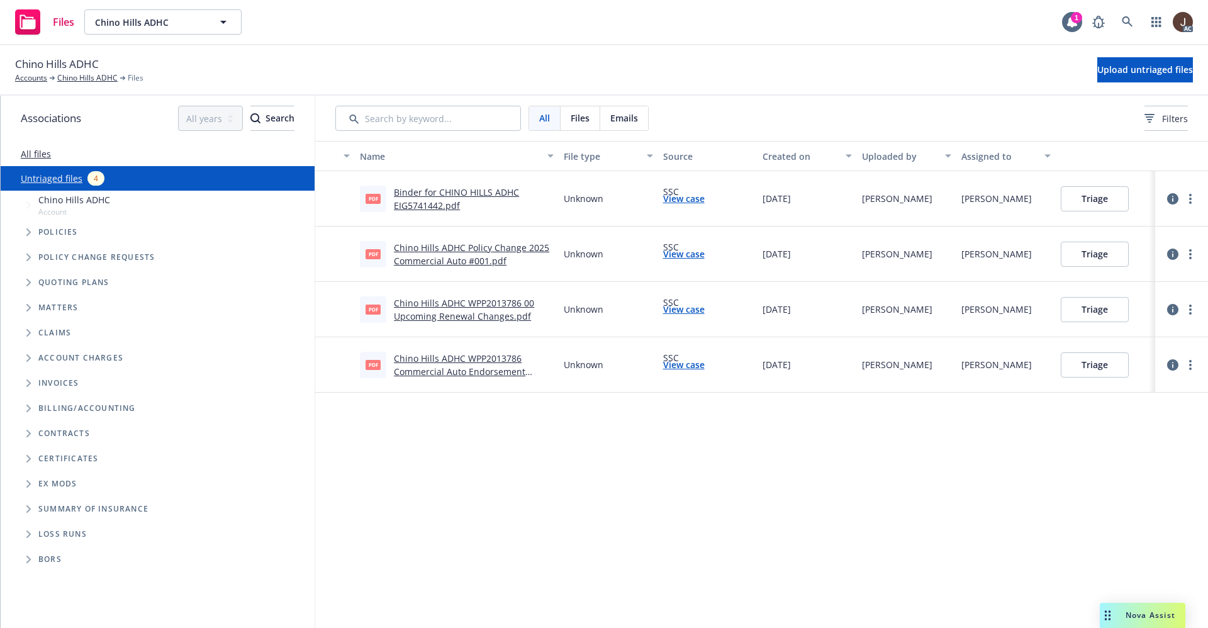
click at [521, 482] on div "Name File type Source Created on Uploaded by Assigned to pdf Binder for CHINO H…" at bounding box center [761, 384] width 893 height 487
click at [1134, 20] on link at bounding box center [1127, 21] width 25 height 25
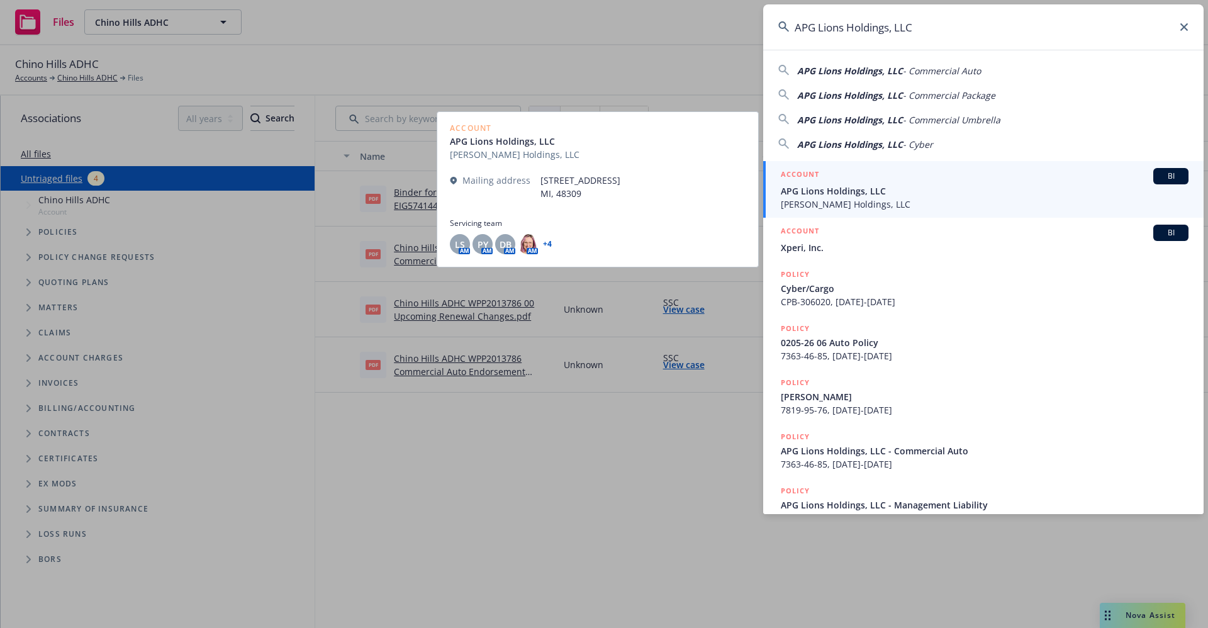
type input "APG Lions Holdings, LLC"
click at [835, 204] on span "[PERSON_NAME] Holdings, LLC" at bounding box center [985, 204] width 408 height 13
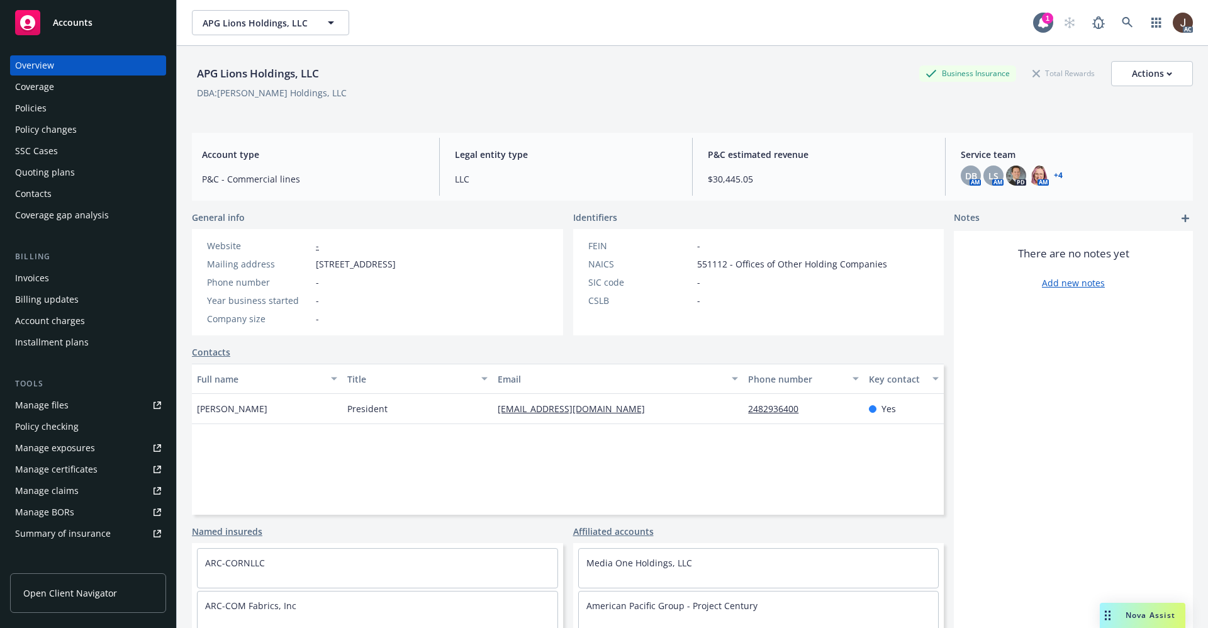
click at [21, 107] on div "Policies" at bounding box center [30, 108] width 31 height 20
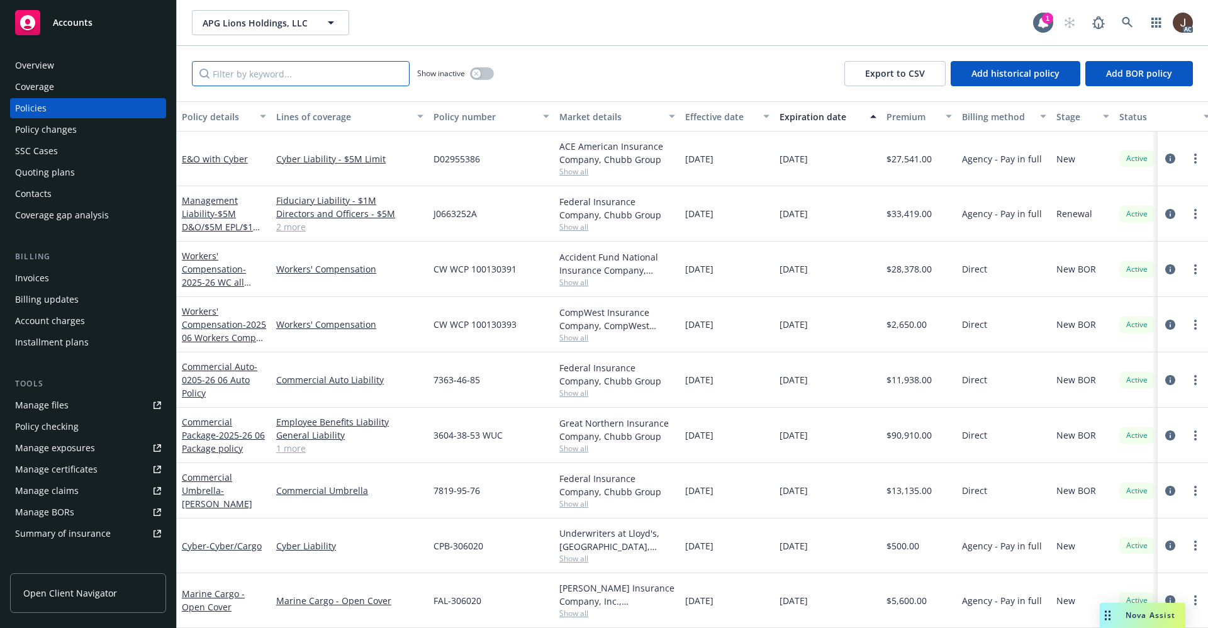
click at [227, 74] on input "Filter by keyword..." at bounding box center [301, 73] width 218 height 25
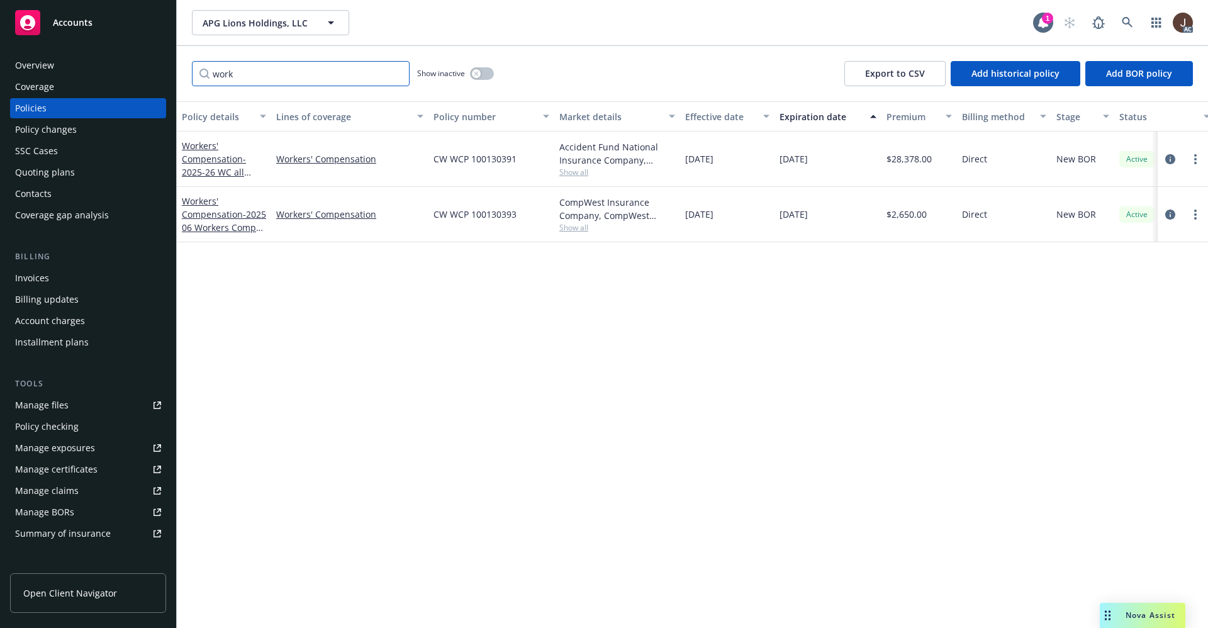
scroll to position [0, 183]
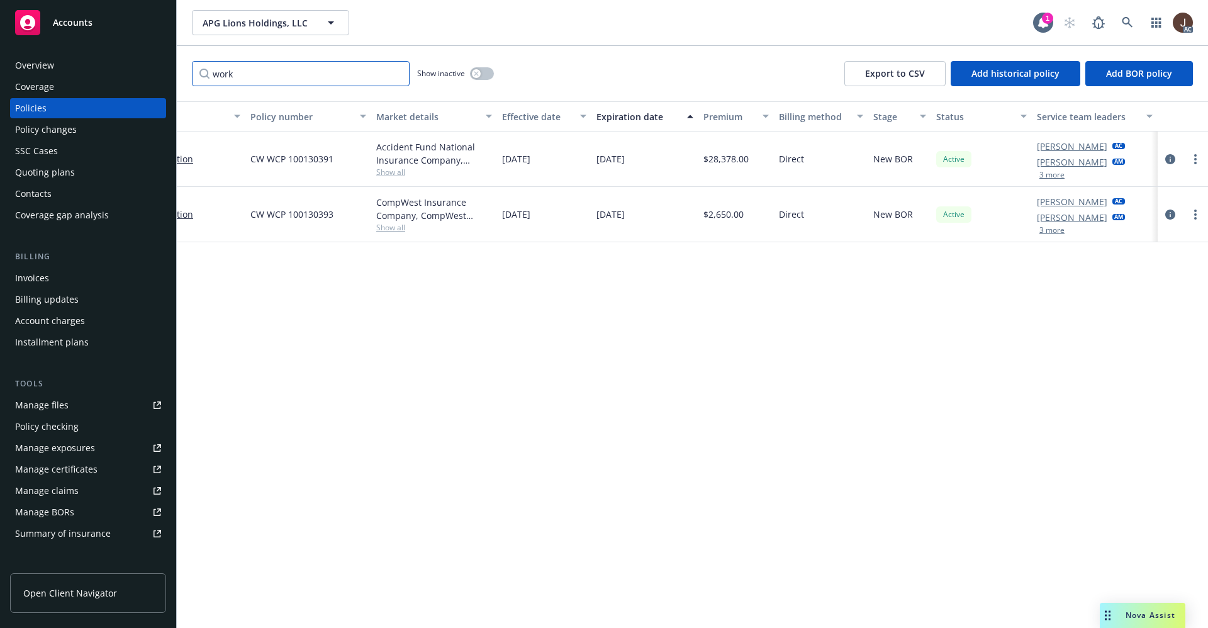
type input "work"
click at [1135, 25] on link at bounding box center [1127, 22] width 25 height 25
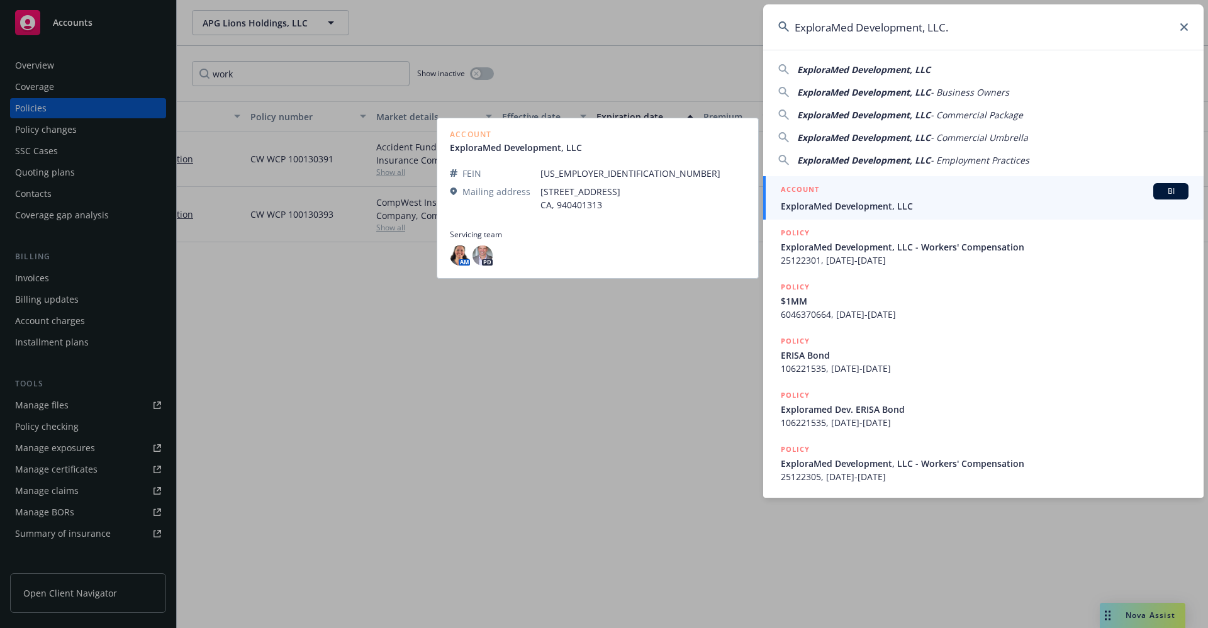
type input "ExploraMed Development, LLC."
click at [872, 208] on span "ExploraMed Development, LLC" at bounding box center [985, 205] width 408 height 13
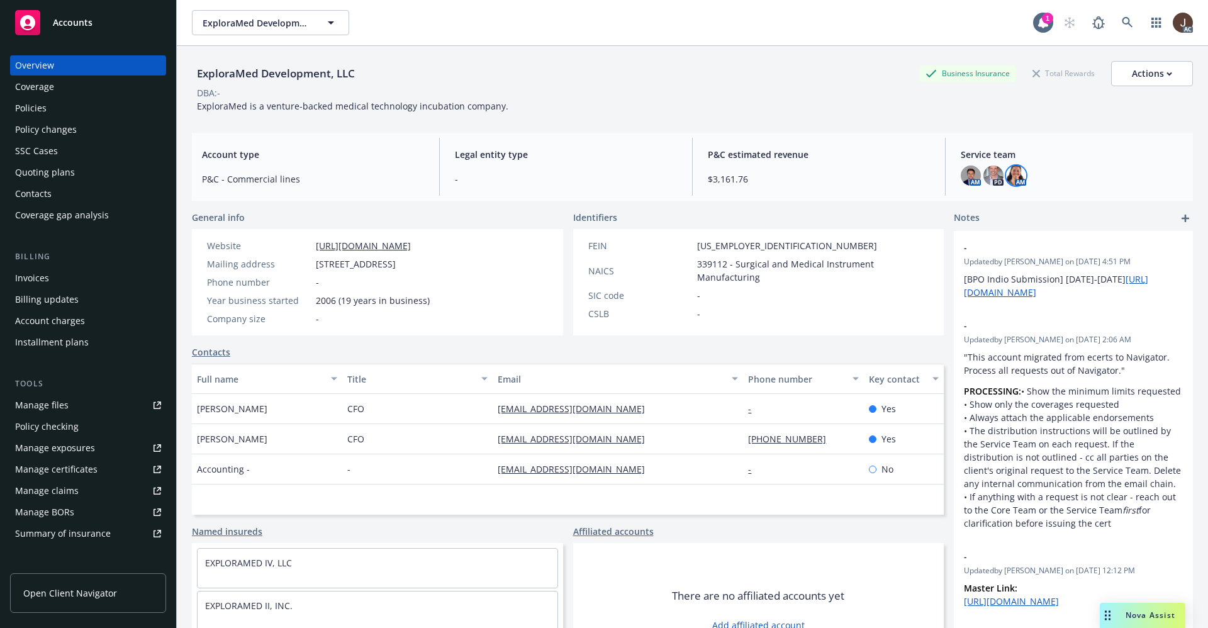
click at [1006, 174] on img at bounding box center [1016, 175] width 20 height 20
click at [834, 130] on div "ExploraMed Development, LLC Business Insurance Total Rewards Actions DBA: - Exp…" at bounding box center [692, 352] width 1001 height 613
click at [1120, 21] on link at bounding box center [1127, 22] width 25 height 25
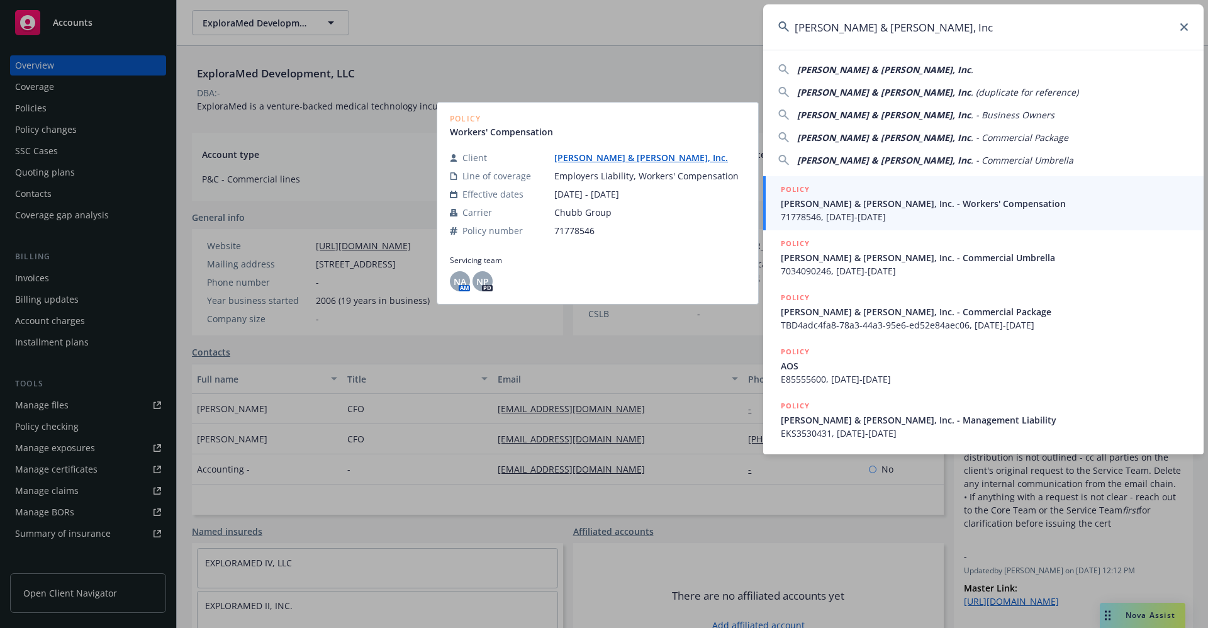
type input "[PERSON_NAME] & [PERSON_NAME], Inc"
click at [603, 154] on link "[PERSON_NAME] & [PERSON_NAME], Inc." at bounding box center [646, 158] width 184 height 12
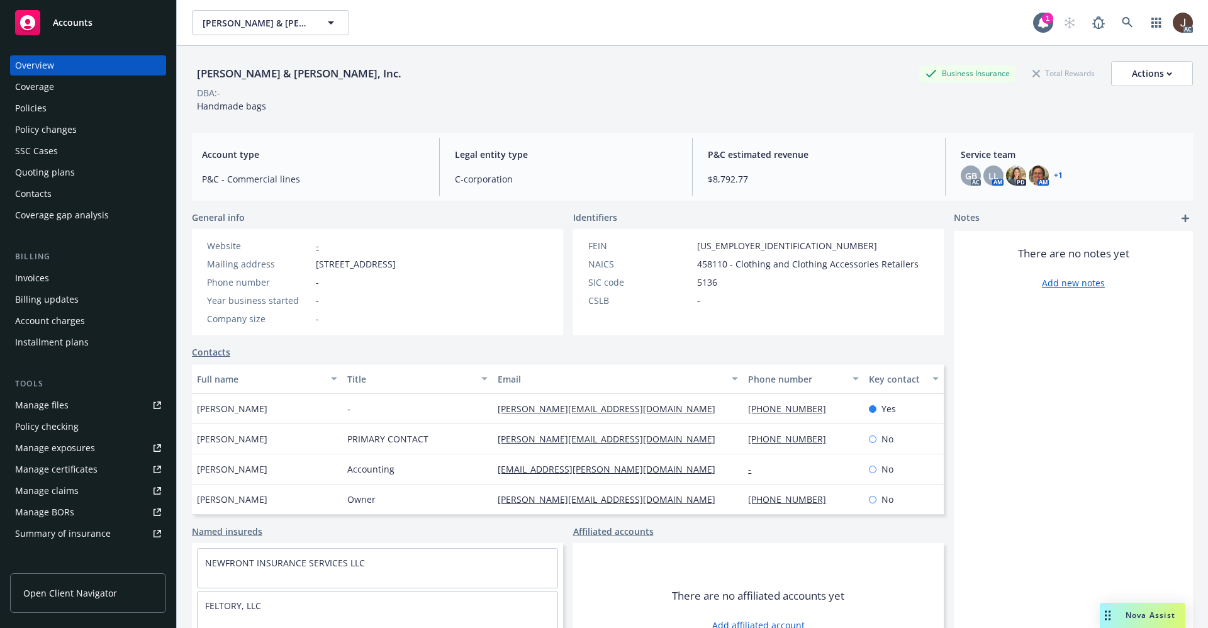
click at [42, 406] on div "Manage files" at bounding box center [41, 405] width 53 height 20
click at [27, 104] on div "Policies" at bounding box center [30, 108] width 31 height 20
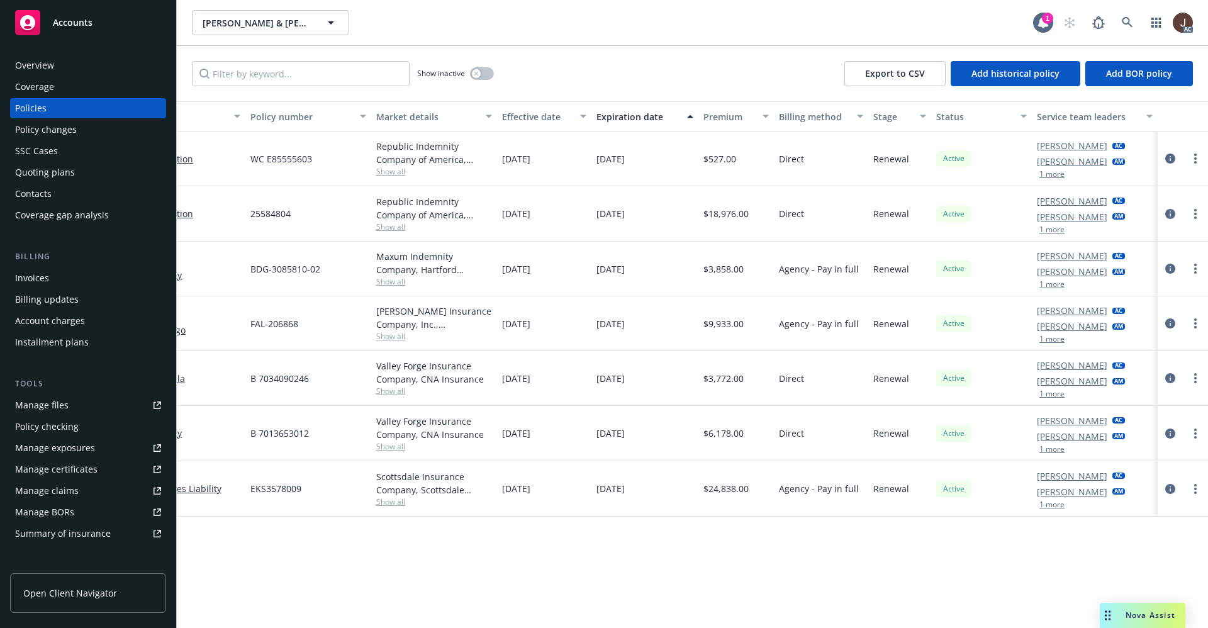
scroll to position [0, 168]
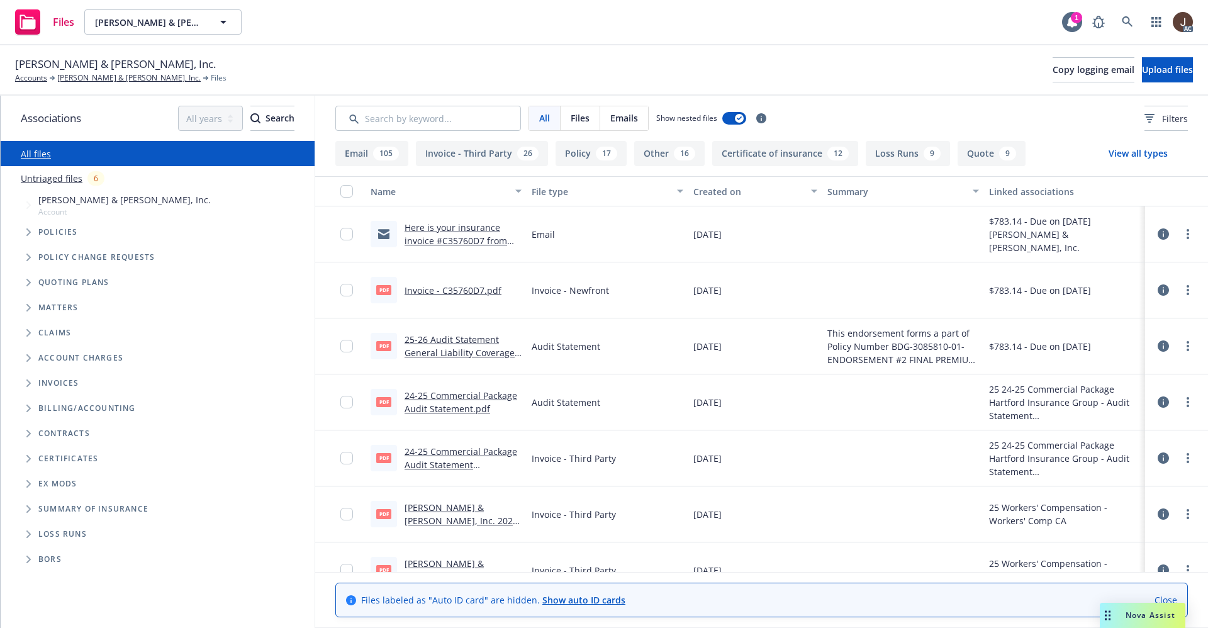
click at [67, 178] on link "Untriaged files" at bounding box center [52, 178] width 62 height 13
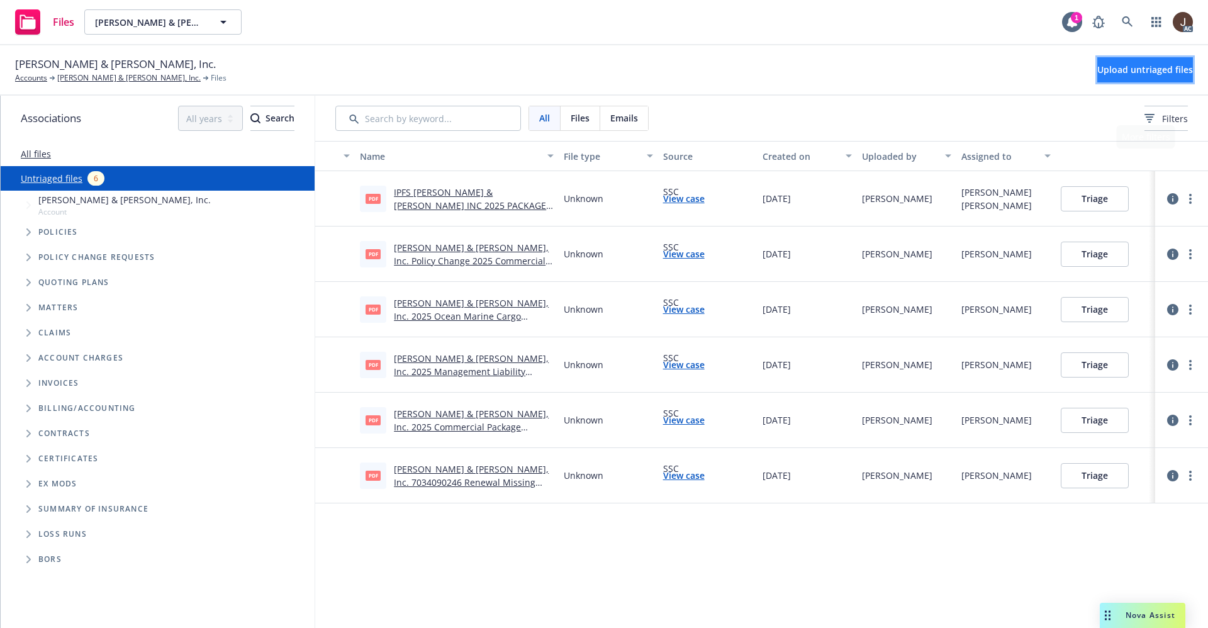
click at [1144, 64] on span "Upload untriaged files" at bounding box center [1145, 70] width 96 height 12
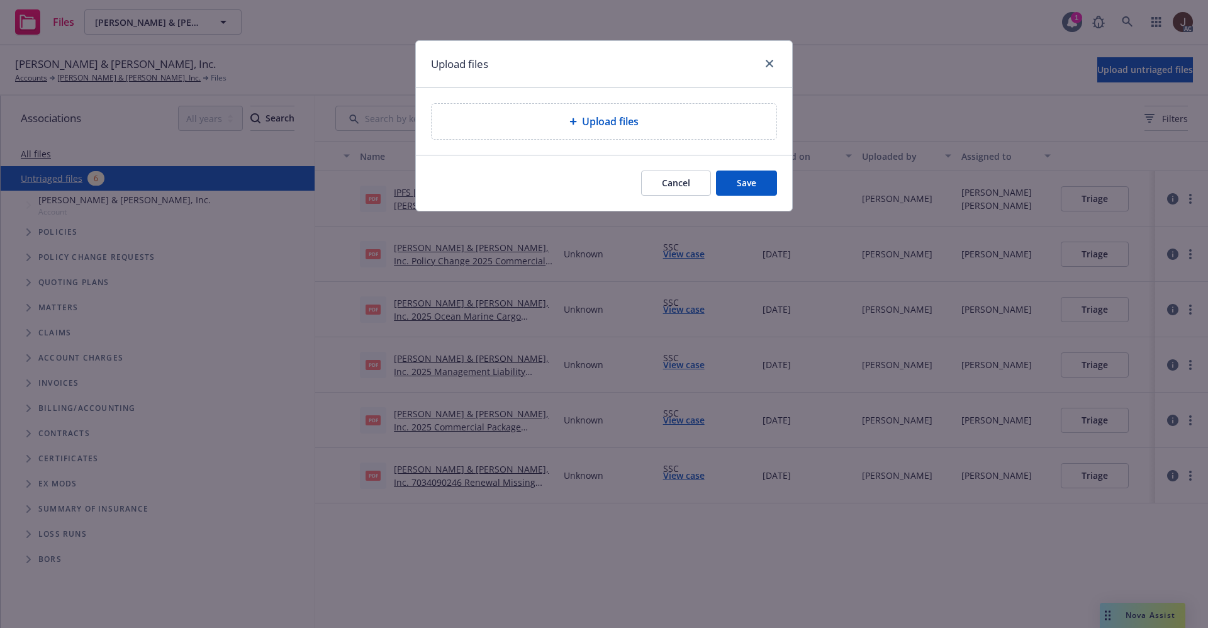
drag, startPoint x: 618, startPoint y: 116, endPoint x: 615, endPoint y: 123, distance: 7.0
click at [618, 118] on span "Upload files" at bounding box center [610, 121] width 57 height 15
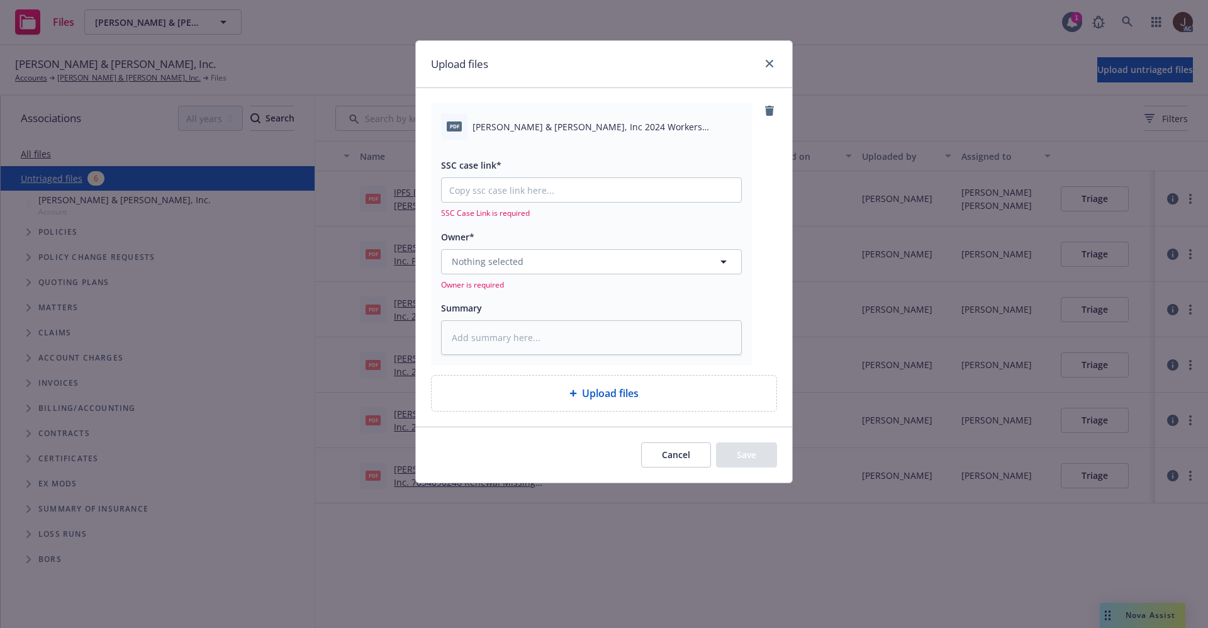
click at [531, 119] on div "pdf Graf & Lantz, Inc 2024 Workers Compensation Audit Statement.pdf" at bounding box center [591, 126] width 301 height 26
click at [531, 120] on span "Graf & Lantz, Inc 2024 Workers Compensation Audit Statement.pdf" at bounding box center [606, 126] width 269 height 13
copy div "Graf & Lantz, Inc 2024 Workers Compensation Audit Statement.pdf"
click at [495, 345] on textarea at bounding box center [591, 337] width 301 height 35
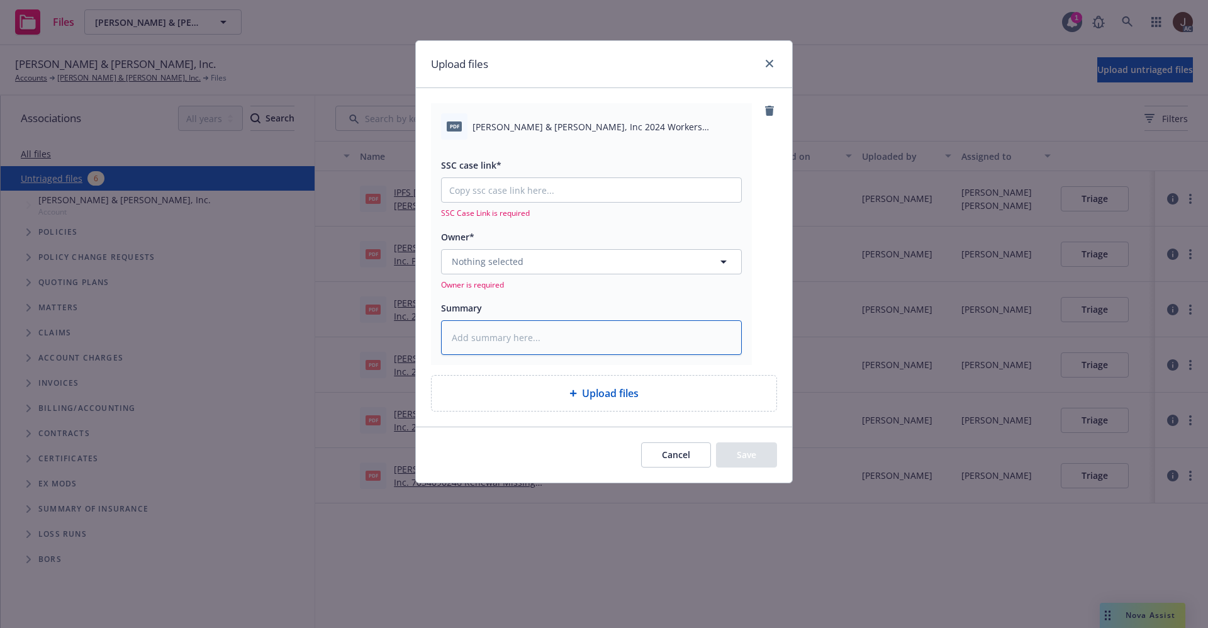
paste textarea "Graf & Lantz, Inc 2024 Workers Compensation Audit Statement.pdf"
type textarea "x"
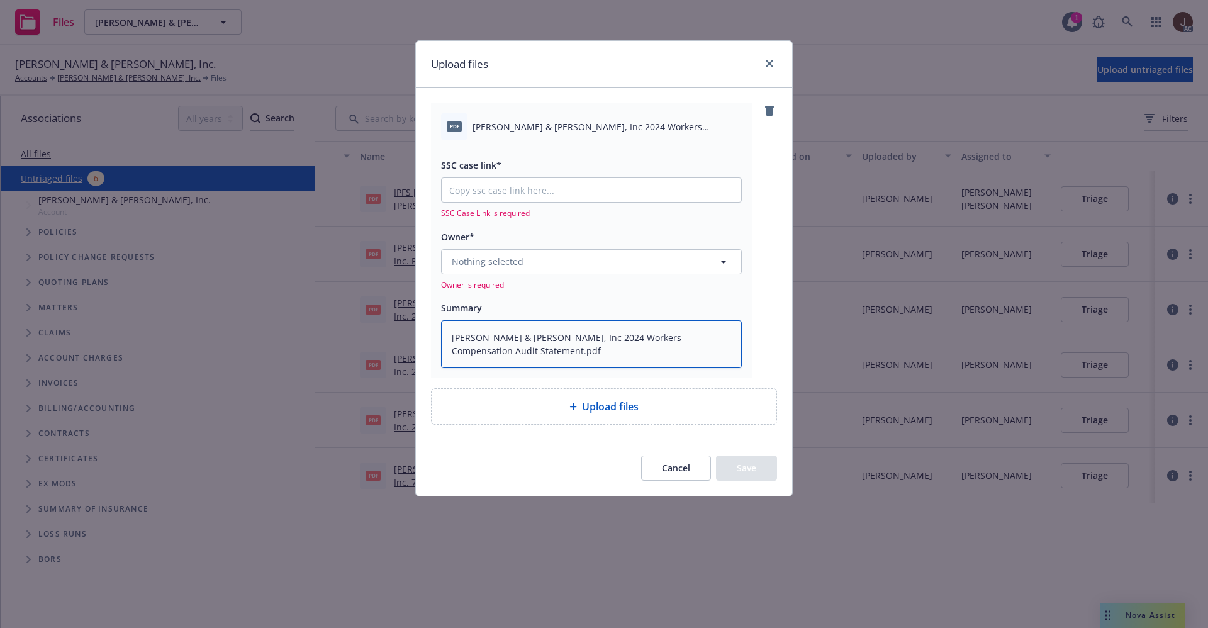
scroll to position [3, 0]
type textarea "Graf & Lantz, Inc 2024 Workers Compensation Audit Statement.pdf"
click at [506, 264] on span "Nothing selected" at bounding box center [488, 261] width 72 height 13
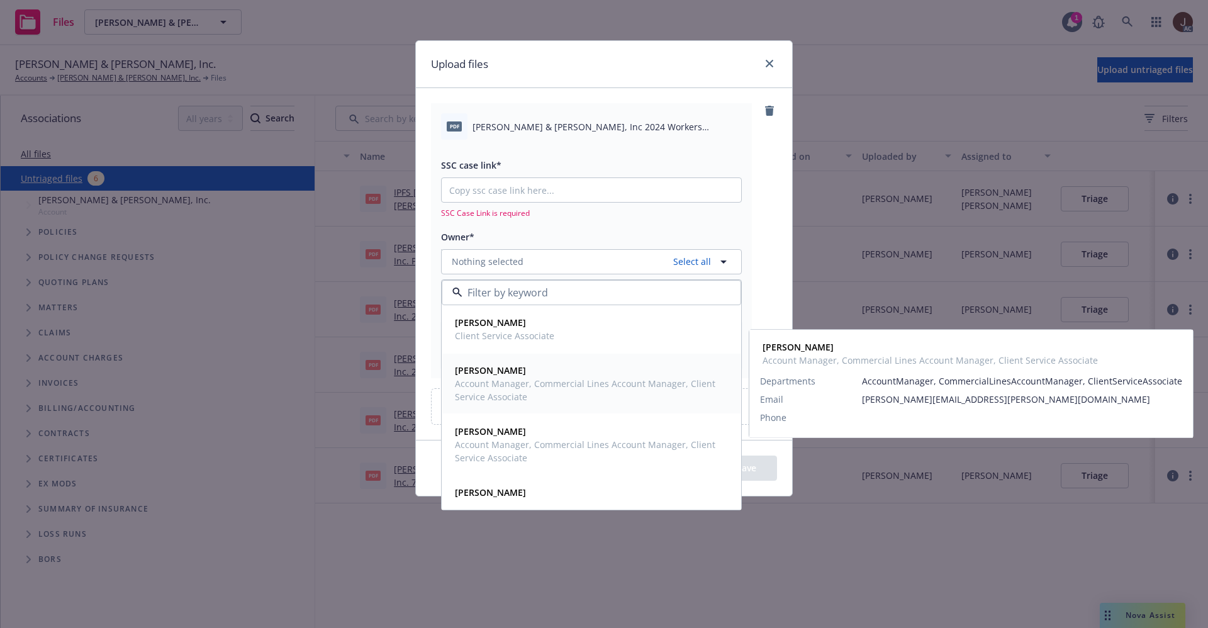
click at [511, 383] on span "Account Manager, Commercial Lines Account Manager, Client Service Associate" at bounding box center [590, 390] width 270 height 26
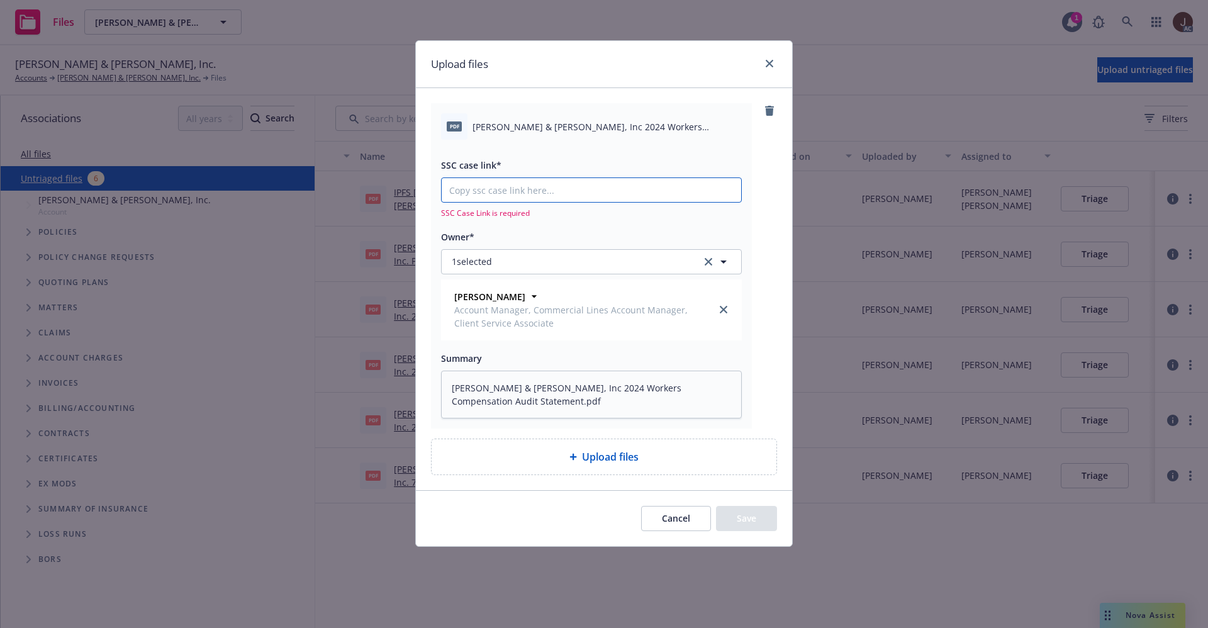
click at [508, 181] on input "SSC case link*" at bounding box center [591, 190] width 299 height 24
paste input "https://newfront-ssc.lightning.force.com/lightning/r/Case/500Vz00000SHaILIA1/vi…"
type textarea "x"
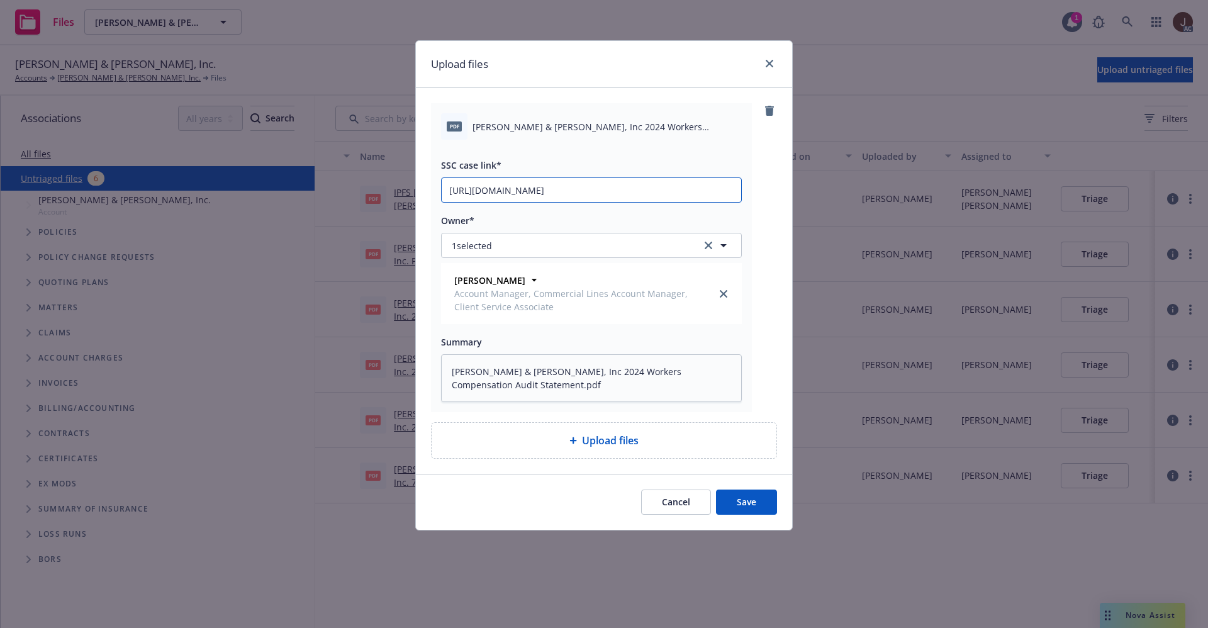
type input "https://newfront-ssc.lightning.force.com/lightning/r/Case/500Vz00000SHaILIA1/vi…"
click at [764, 225] on div "pdf Graf & Lantz, Inc 2024 Workers Compensation Audit Statement.pdf SSC case li…" at bounding box center [604, 257] width 346 height 309
click at [747, 504] on button "Save" at bounding box center [746, 501] width 61 height 25
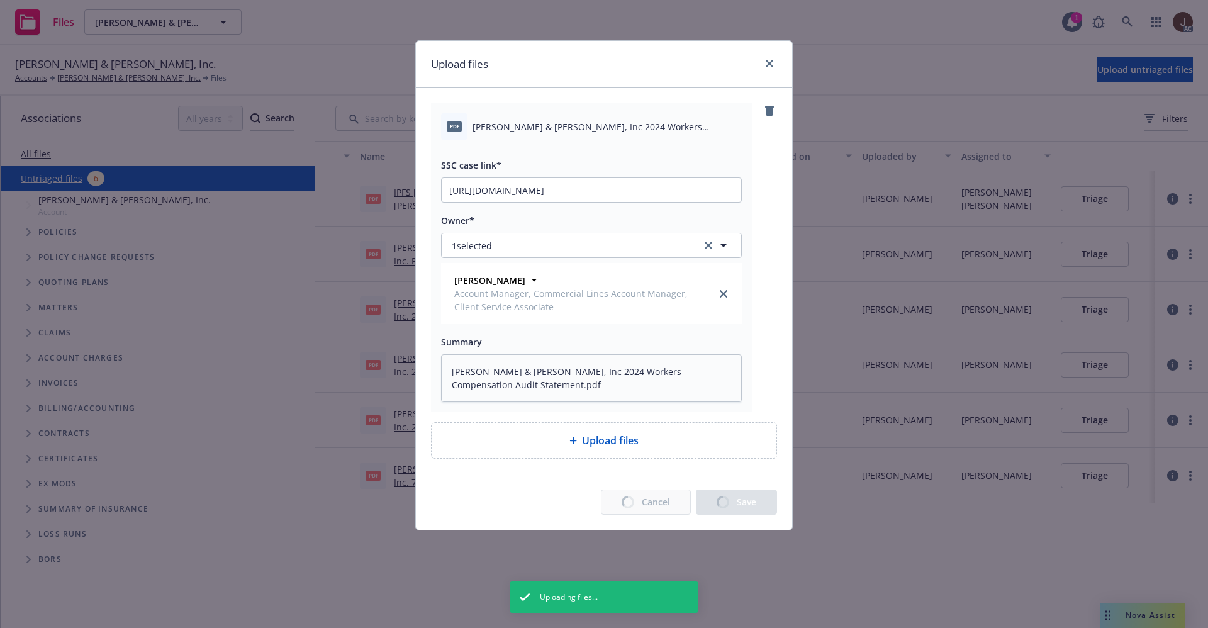
type textarea "x"
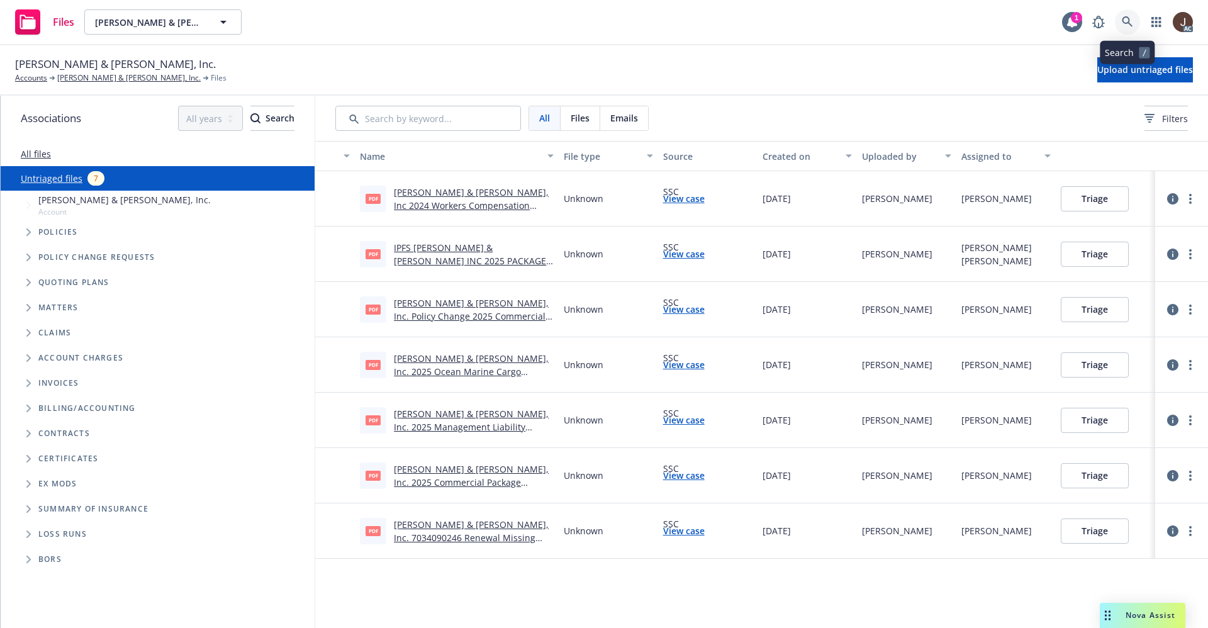
click at [1123, 23] on icon at bounding box center [1127, 21] width 11 height 11
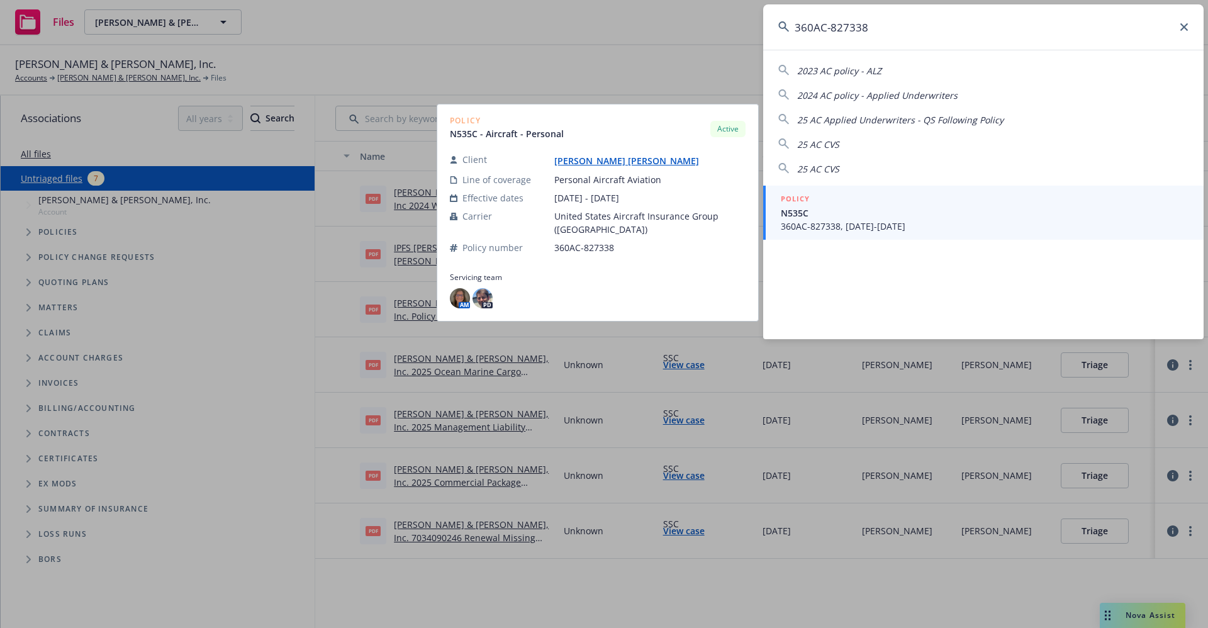
type input "360AC-827338"
click at [577, 165] on link "John Crystal" at bounding box center [631, 161] width 155 height 12
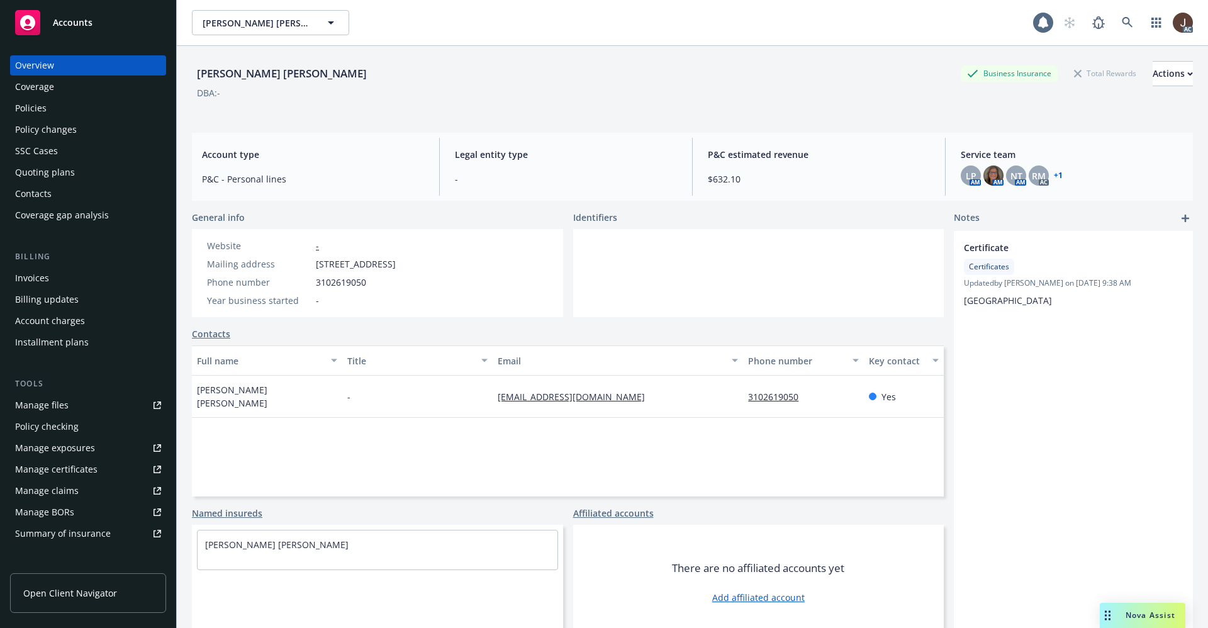
click at [229, 75] on div "John Crystal" at bounding box center [282, 73] width 180 height 16
copy div "John Crystal"
click at [1122, 18] on icon at bounding box center [1127, 22] width 11 height 11
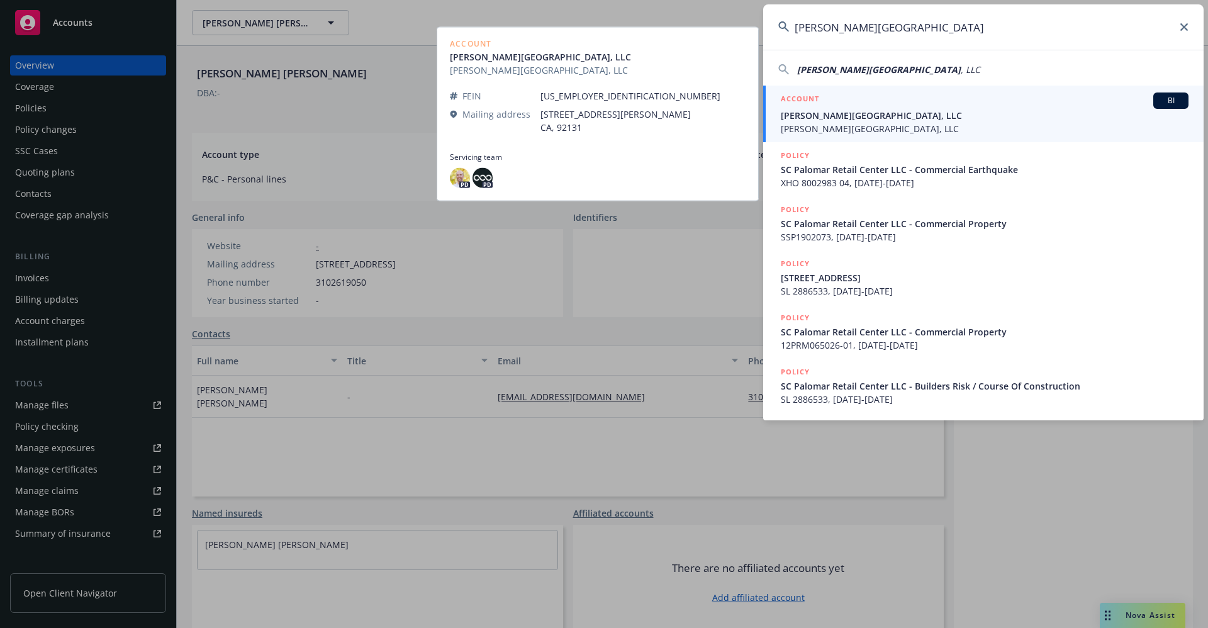
type input "EC Palomar Retail Center"
click at [833, 129] on span "EC Palomar Retail Center, LLC" at bounding box center [985, 128] width 408 height 13
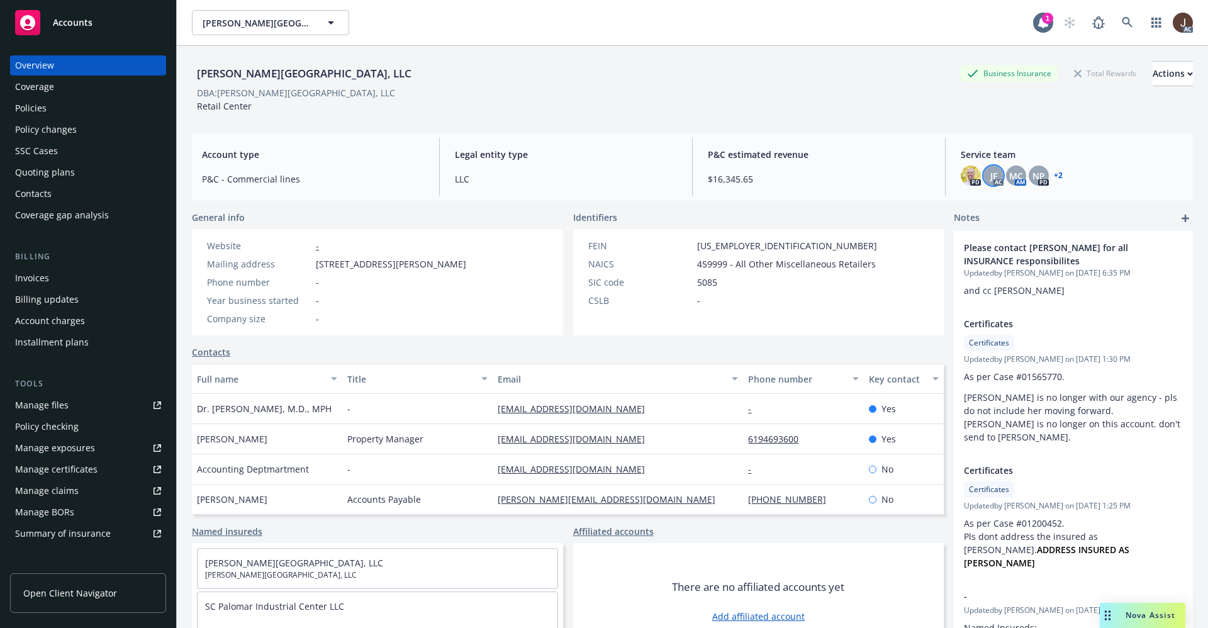
click at [989, 174] on div "JF" at bounding box center [993, 175] width 20 height 20
click at [1009, 174] on span "MC" at bounding box center [1016, 175] width 14 height 13
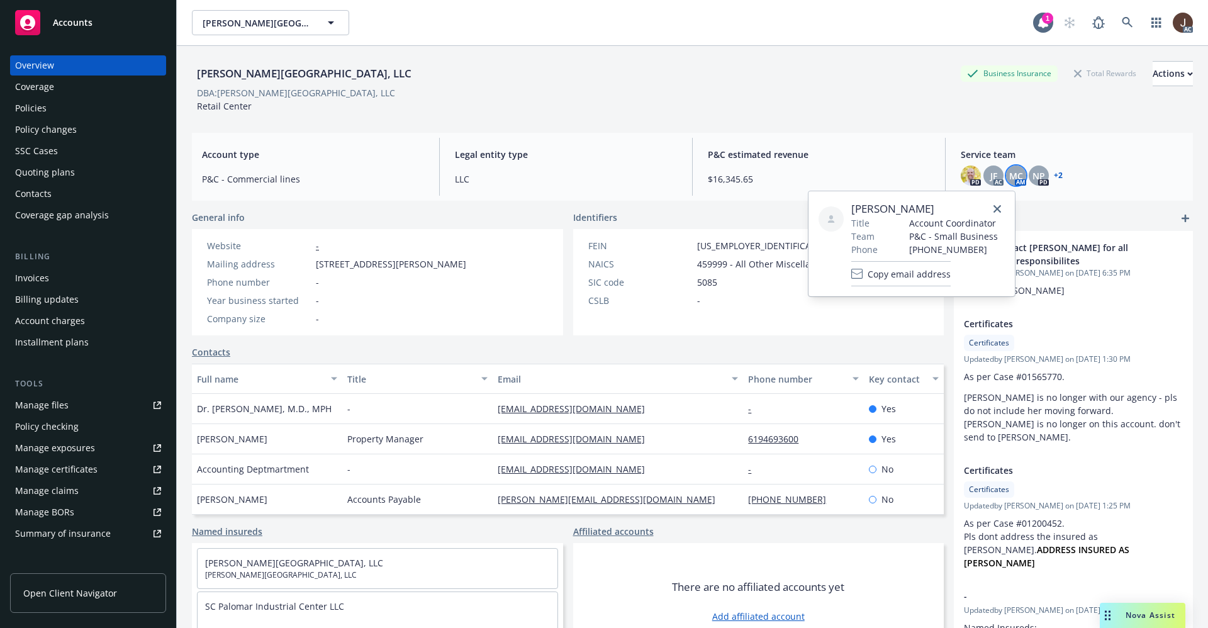
scroll to position [189, 0]
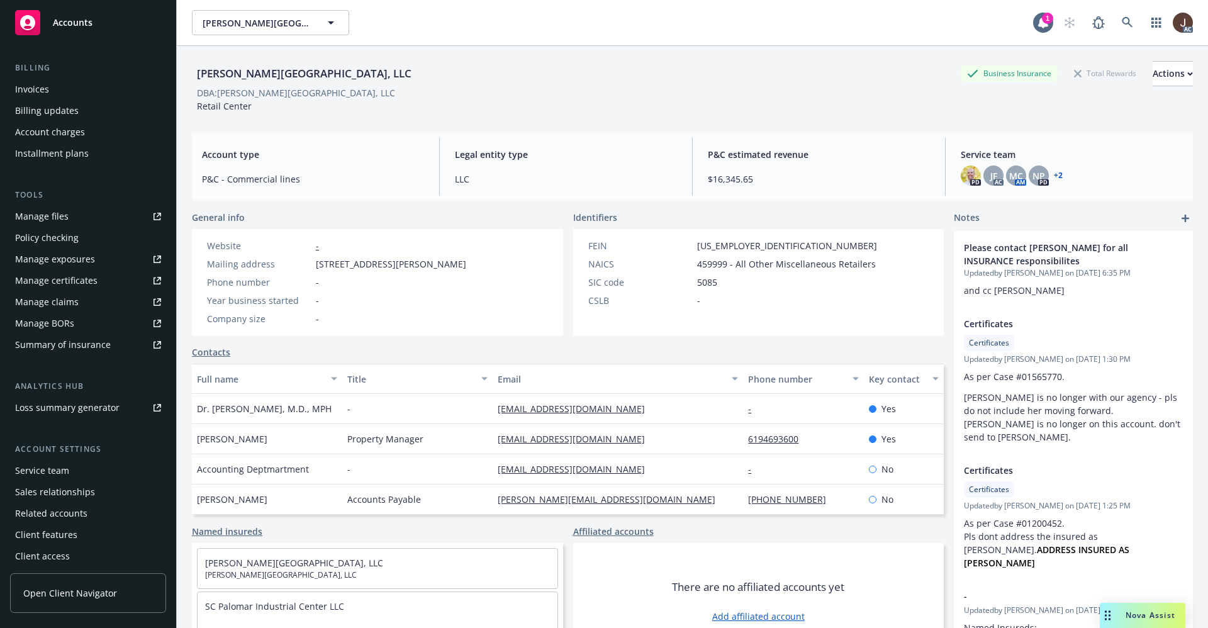
click at [49, 472] on div "Service team" at bounding box center [42, 470] width 54 height 20
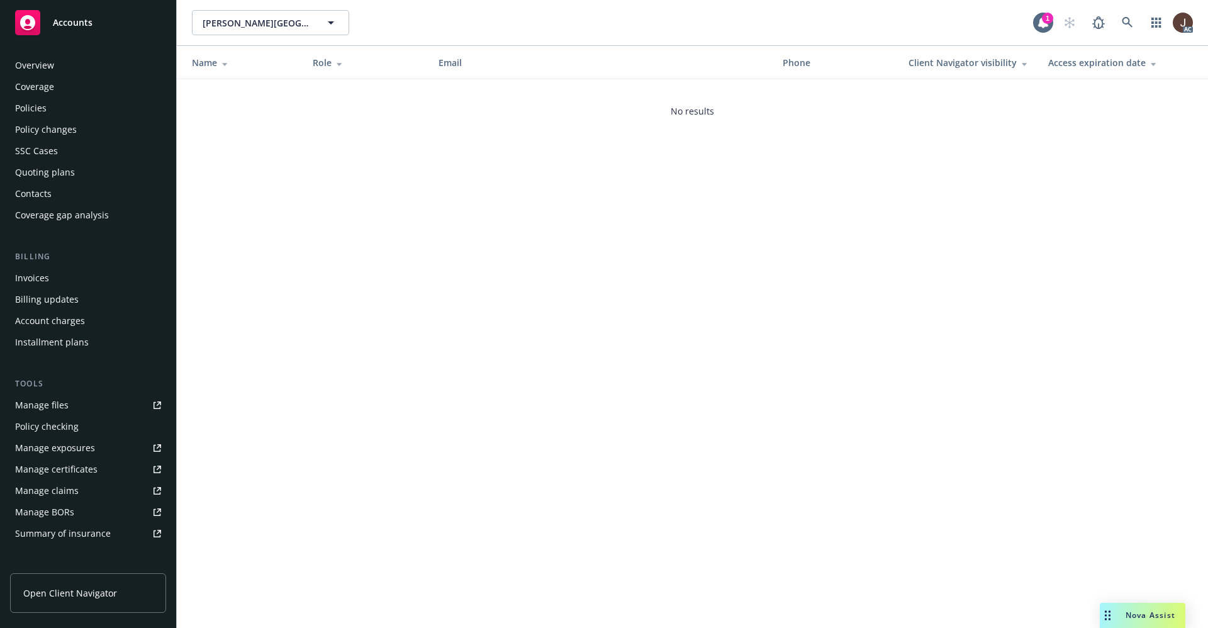
scroll to position [192, 0]
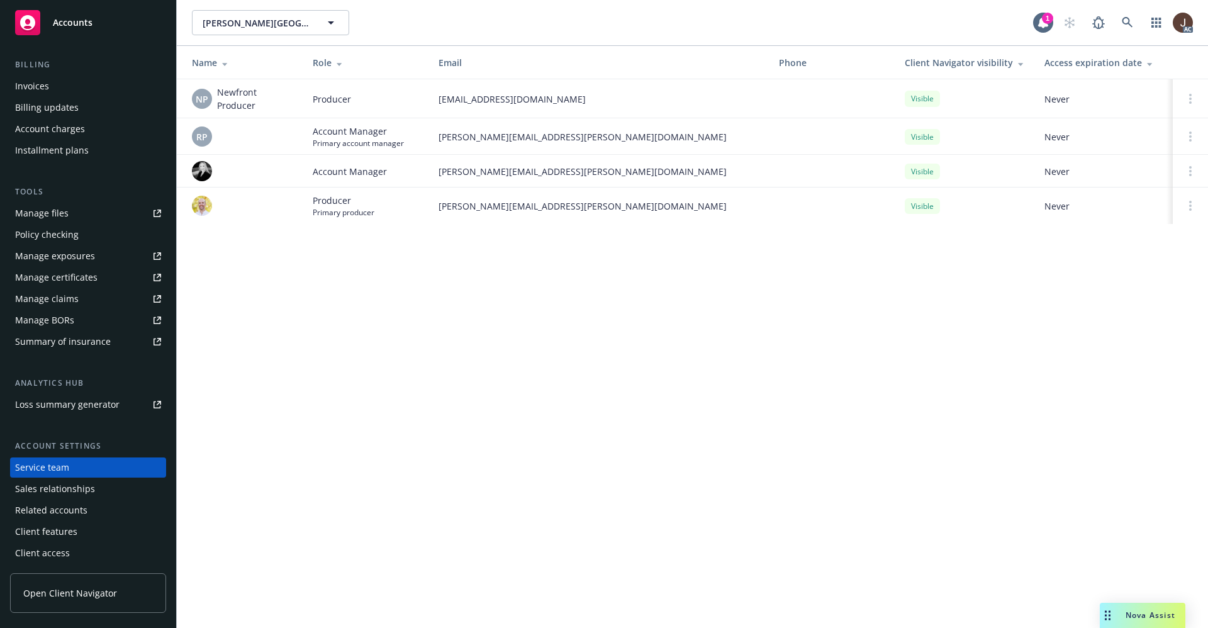
click at [414, 413] on div "EC Palomar Industrial Center, LLC EC Palomar Industrial Center, LLC 1 AC Name R…" at bounding box center [692, 314] width 1031 height 628
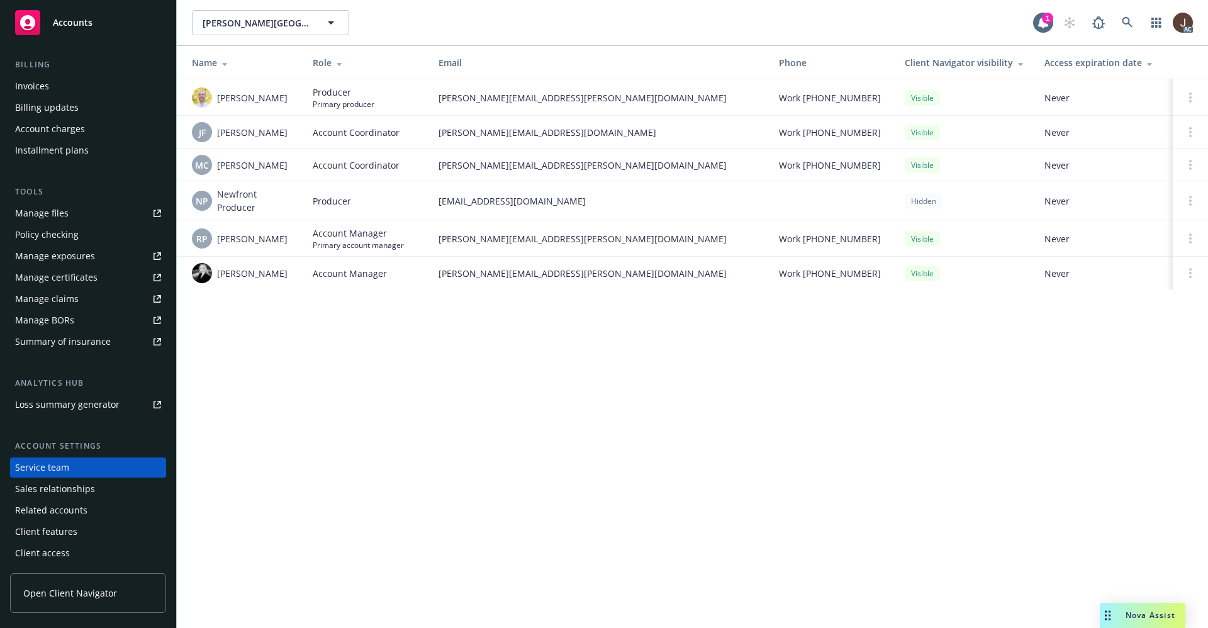
click at [577, 378] on div "EC Palomar Industrial Center, LLC EC Palomar Industrial Center, LLC 1 AC Name R…" at bounding box center [692, 314] width 1031 height 628
